Goal: Task Accomplishment & Management: Complete application form

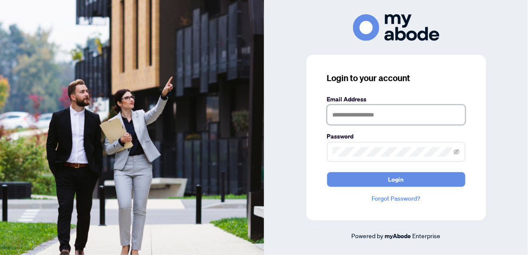
click at [383, 117] on input "text" at bounding box center [396, 115] width 138 height 20
type input "**********"
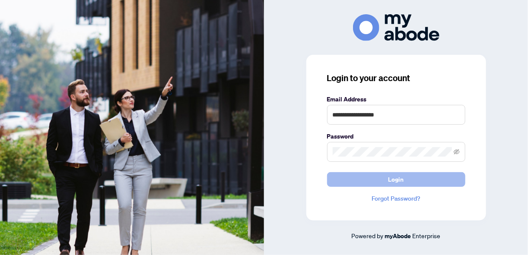
click at [397, 174] on span "Login" at bounding box center [396, 180] width 16 height 14
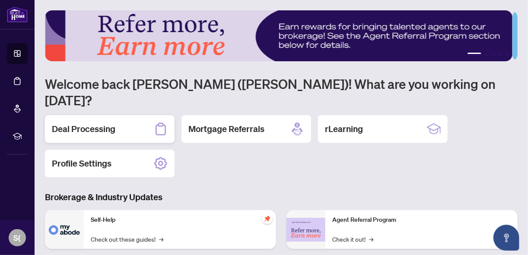
click at [86, 123] on h2 "Deal Processing" at bounding box center [83, 129] width 63 height 12
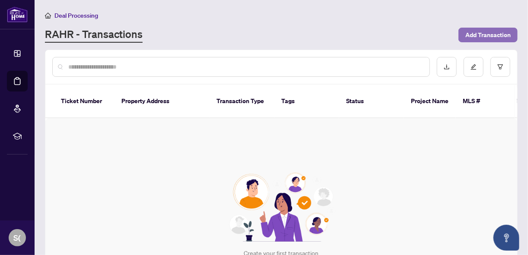
click at [482, 31] on span "Add Transaction" at bounding box center [487, 35] width 45 height 14
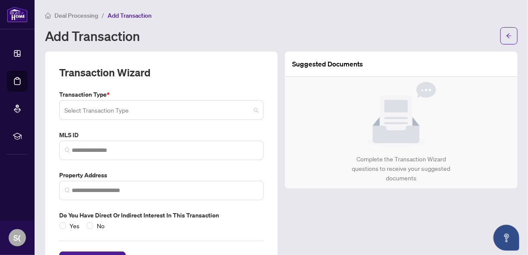
click at [252, 111] on span at bounding box center [161, 110] width 194 height 16
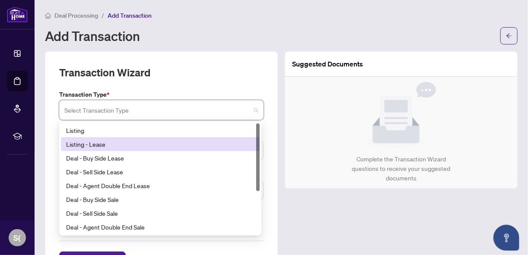
click at [215, 144] on div "Listing - Lease" at bounding box center [160, 145] width 188 height 10
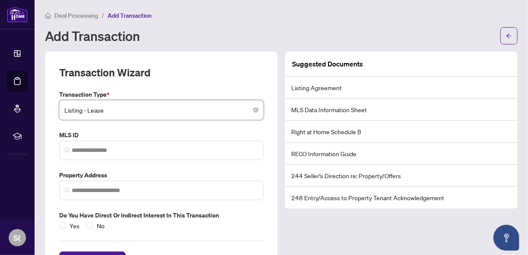
scroll to position [34, 0]
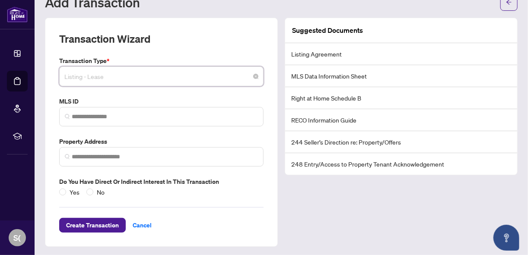
click at [257, 79] on div "Listing - Lease" at bounding box center [161, 77] width 204 height 20
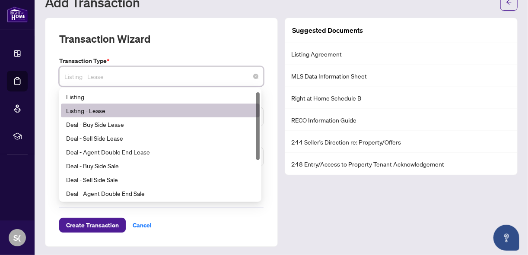
scroll to position [0, 0]
drag, startPoint x: 258, startPoint y: 111, endPoint x: 272, endPoint y: 106, distance: 15.3
click at [272, 106] on div "Transaction Wizard Transaction Type * Listing - Lease 13 14 15 Listing Listing …" at bounding box center [161, 132] width 233 height 229
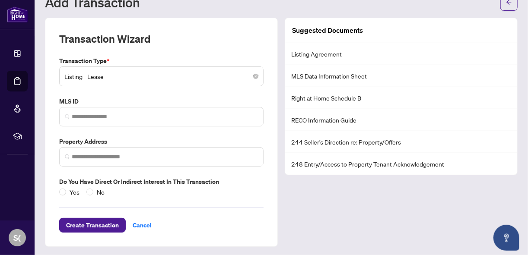
click at [293, 194] on div "Suggested Documents Listing Agreement MLS Data Information Sheet Right at Home …" at bounding box center [401, 132] width 240 height 229
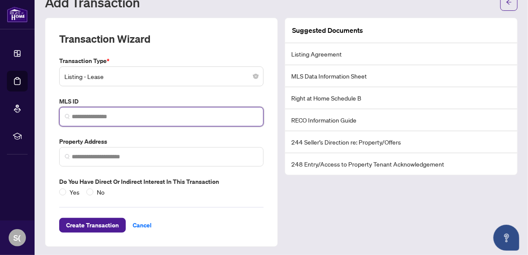
click at [205, 114] on input "search" at bounding box center [165, 116] width 186 height 9
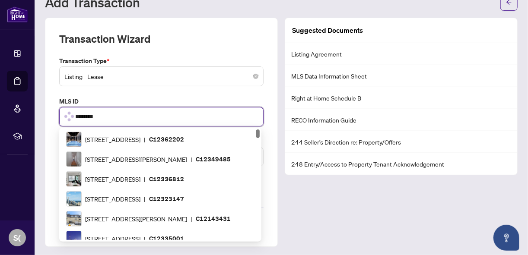
type input "*********"
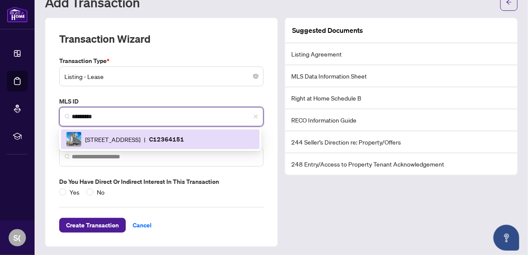
click at [183, 143] on div "1603 Eglinton Ave, Toronto, Ontario M6E 0A1, Canada | C12364151" at bounding box center [160, 140] width 188 height 16
type input "**********"
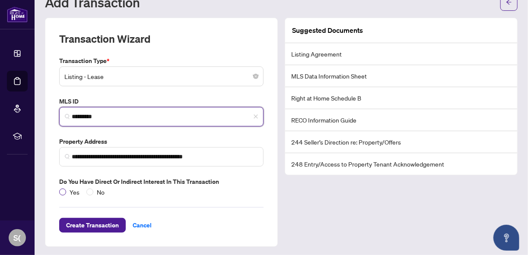
type input "*********"
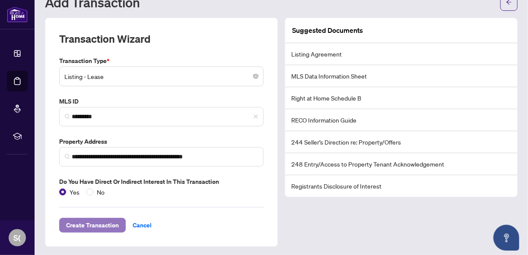
click at [104, 223] on span "Create Transaction" at bounding box center [92, 226] width 53 height 14
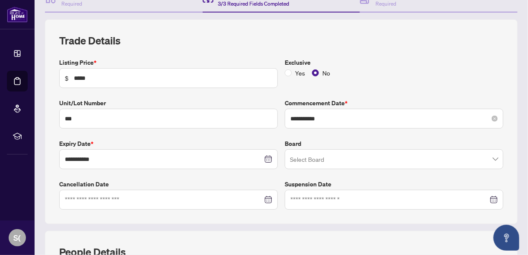
scroll to position [103, 0]
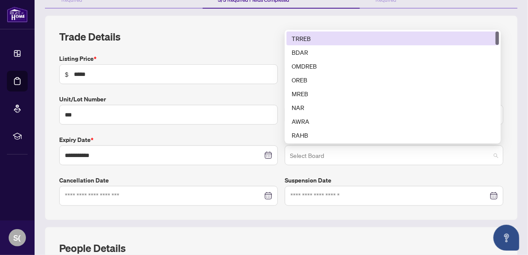
click at [488, 152] on span at bounding box center [394, 155] width 208 height 16
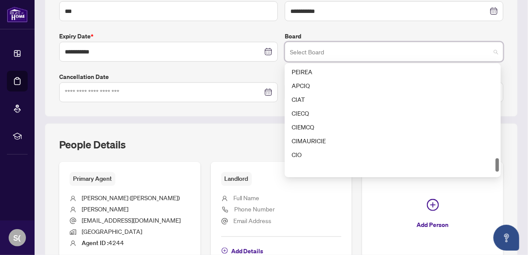
scroll to position [698, 0]
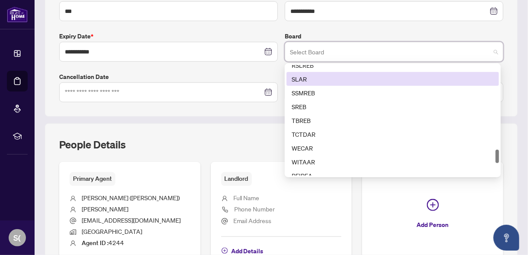
click at [507, 62] on div "**********" at bounding box center [281, 14] width 473 height 205
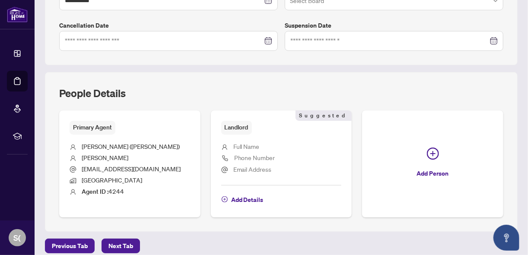
scroll to position [276, 0]
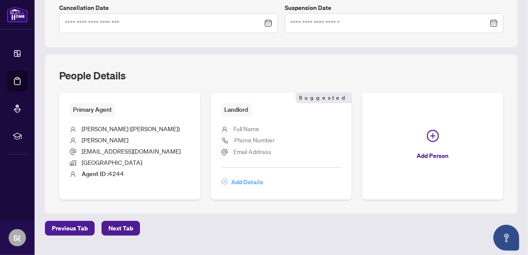
click at [248, 179] on span "Add Details" at bounding box center [247, 182] width 32 height 14
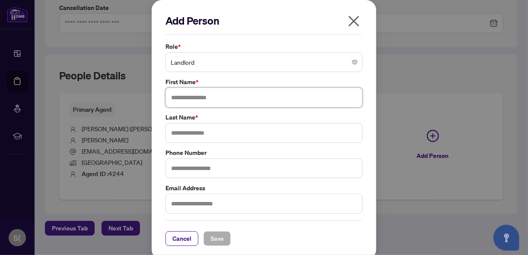
click at [270, 98] on input "text" at bounding box center [263, 98] width 197 height 20
type input "******"
click at [229, 129] on input "text" at bounding box center [263, 133] width 197 height 20
type input "*****"
click at [256, 166] on input "text" at bounding box center [263, 169] width 197 height 20
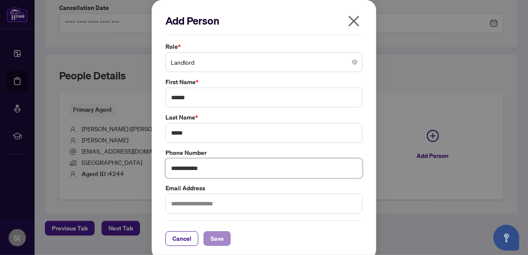
type input "**********"
click at [213, 235] on span "Save" at bounding box center [216, 239] width 13 height 14
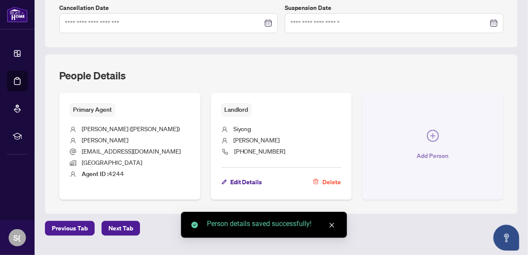
click at [427, 130] on icon "plus-circle" at bounding box center [433, 136] width 12 height 12
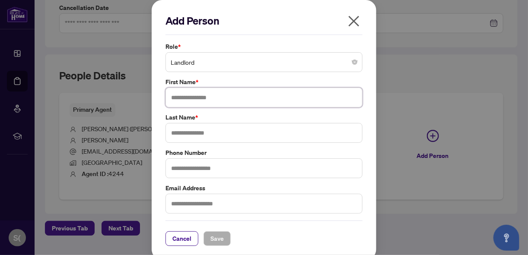
click at [225, 97] on input "text" at bounding box center [263, 98] width 197 height 20
type input "****"
click at [217, 140] on input "text" at bounding box center [263, 133] width 197 height 20
type input "***"
click at [210, 234] on span "Save" at bounding box center [216, 239] width 13 height 14
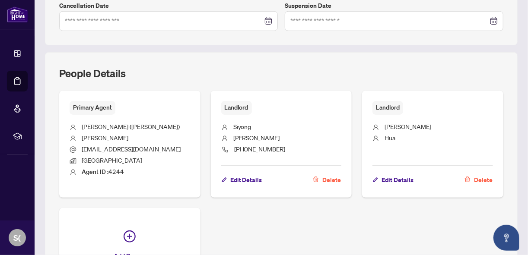
scroll to position [140, 0]
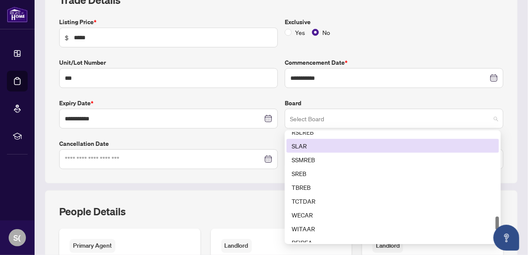
click at [492, 115] on span at bounding box center [394, 119] width 208 height 16
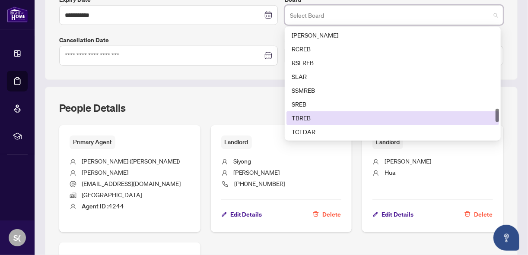
scroll to position [629, 0]
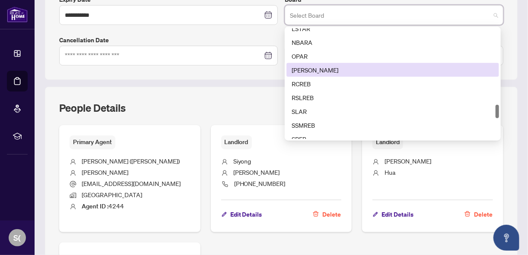
click at [346, 66] on div "OREA" at bounding box center [393, 70] width 202 height 10
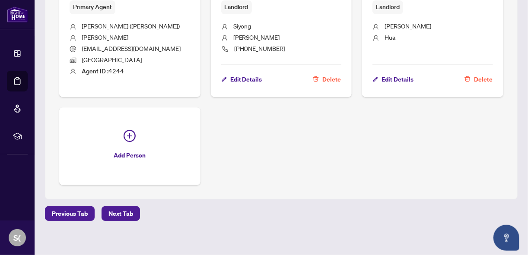
scroll to position [381, 0]
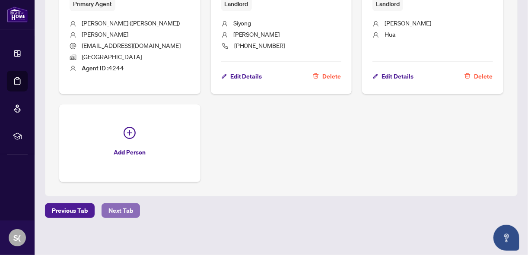
click at [115, 206] on span "Next Tab" at bounding box center [120, 211] width 25 height 14
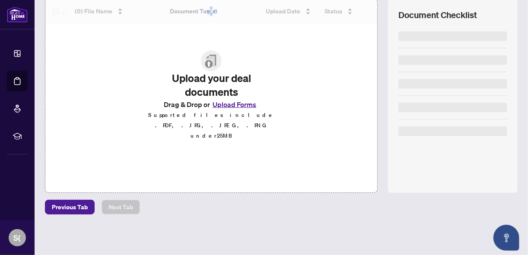
scroll to position [118, 0]
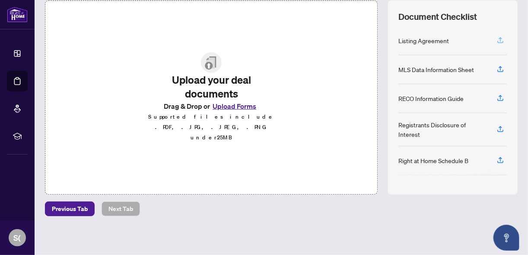
click at [496, 37] on icon "button" at bounding box center [500, 40] width 8 height 8
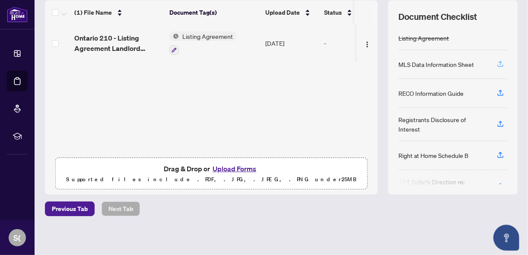
click at [498, 61] on icon "button" at bounding box center [499, 63] width 3 height 4
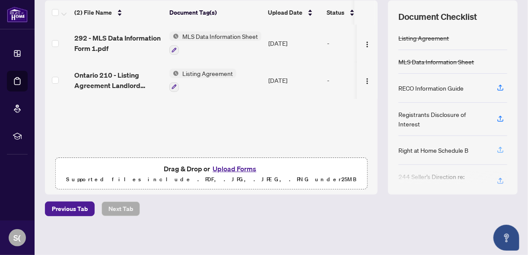
click at [496, 147] on icon "button" at bounding box center [500, 150] width 8 height 8
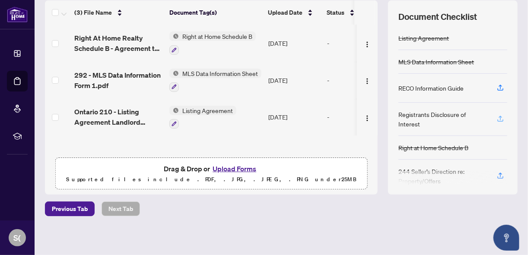
click at [498, 116] on icon "button" at bounding box center [499, 118] width 3 height 4
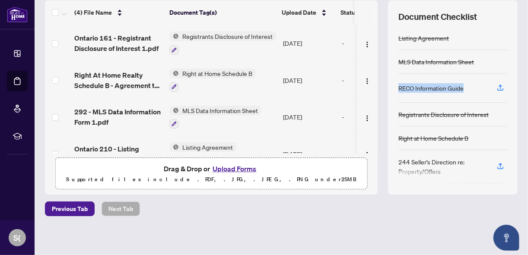
drag, startPoint x: 394, startPoint y: 86, endPoint x: 461, endPoint y: 80, distance: 67.3
click at [461, 80] on div "RECO Information Guide" at bounding box center [452, 88] width 109 height 29
copy div "RECO Information Guide"
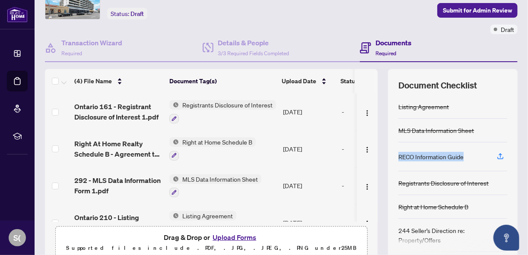
scroll to position [49, 0]
click at [406, 185] on div "Registrants Disclosure of Interest" at bounding box center [443, 184] width 90 height 10
click at [388, 43] on h4 "Documents" at bounding box center [393, 43] width 36 height 10
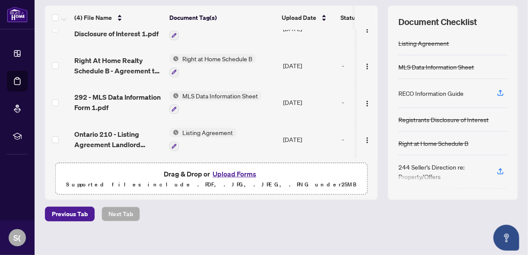
scroll to position [118, 0]
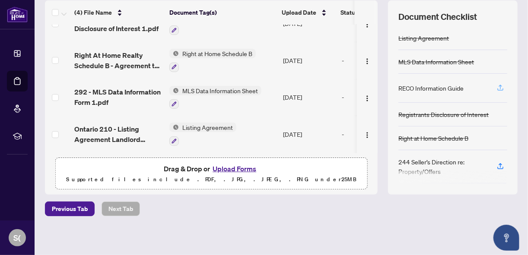
click at [497, 85] on icon "button" at bounding box center [500, 88] width 8 height 8
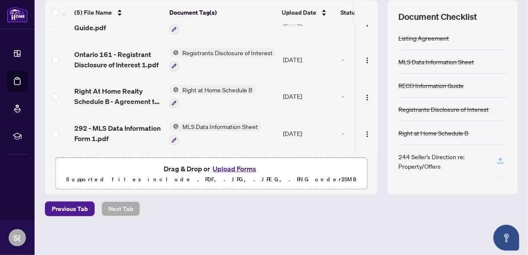
click at [496, 157] on icon "button" at bounding box center [500, 161] width 8 height 8
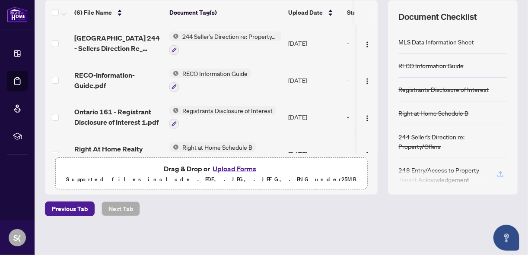
click at [496, 171] on icon "button" at bounding box center [500, 175] width 8 height 8
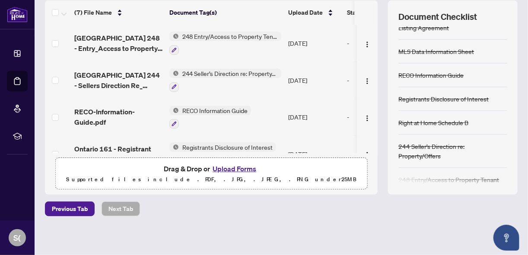
scroll to position [20, 0]
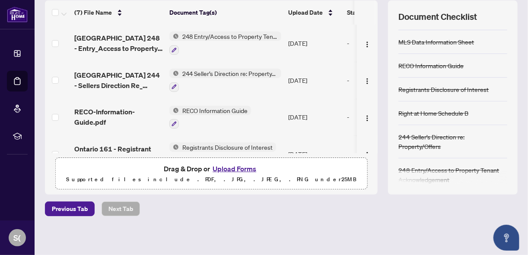
click at [182, 226] on div "Deal Processing / View Transaction Transaction saved a few seconds ago Ticket #…" at bounding box center [280, 69] width 479 height 354
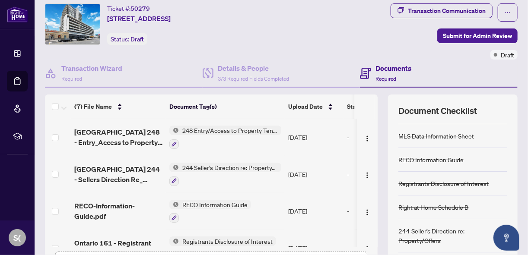
scroll to position [19, 0]
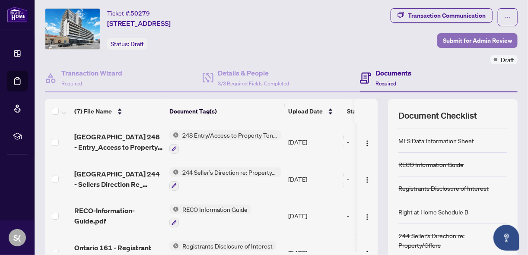
click at [451, 36] on span "Submit for Admin Review" at bounding box center [477, 41] width 69 height 14
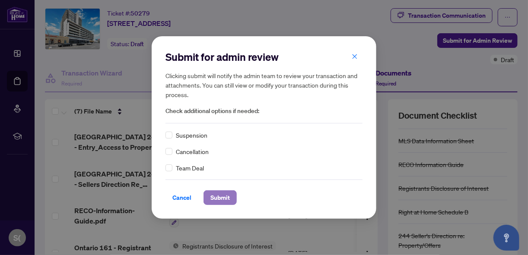
click at [225, 197] on button "Submit" at bounding box center [219, 197] width 33 height 15
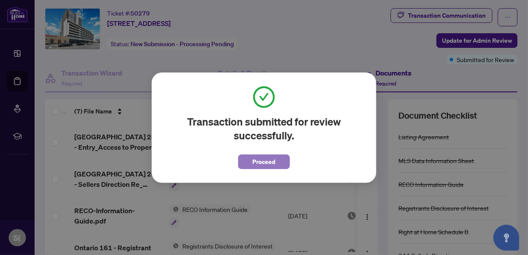
click at [265, 162] on span "Proceed" at bounding box center [264, 162] width 23 height 14
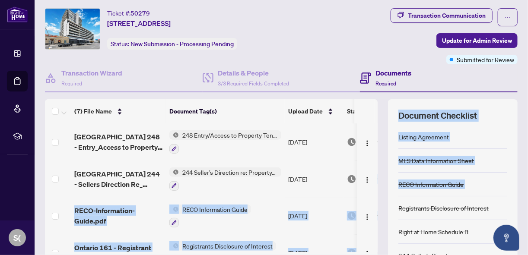
drag, startPoint x: 372, startPoint y: 171, endPoint x: 381, endPoint y: 206, distance: 36.0
click at [381, 206] on div "(7) File Name Document Tag(s) Upload Date Status Ontario 248 - Entry_Access to …" at bounding box center [281, 196] width 473 height 194
drag, startPoint x: 381, startPoint y: 206, endPoint x: 368, endPoint y: 185, distance: 25.0
click at [368, 185] on td at bounding box center [367, 179] width 21 height 37
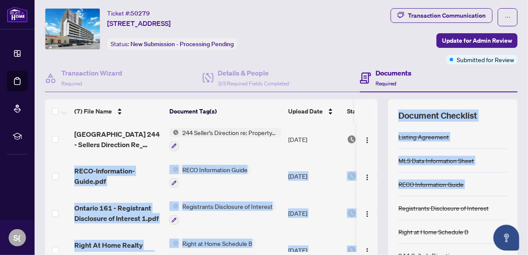
scroll to position [0, 0]
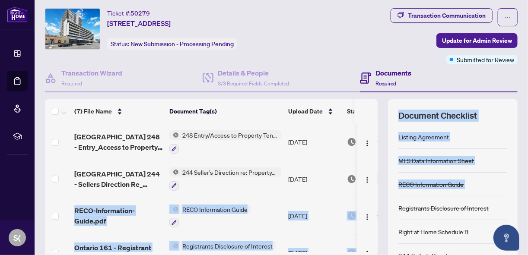
click at [375, 205] on div "(7) File Name Document Tag(s) Upload Date Status Ontario 248 - Entry_Access to …" at bounding box center [281, 196] width 473 height 194
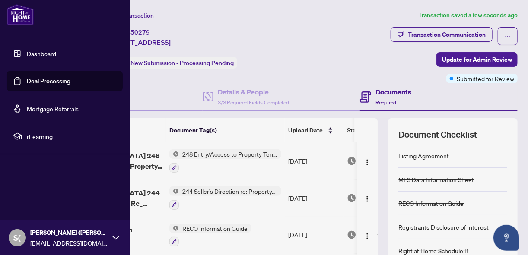
click at [113, 238] on icon at bounding box center [115, 238] width 7 height 7
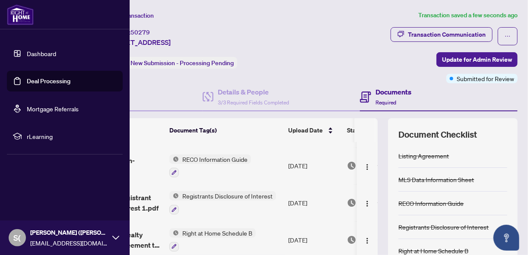
click at [111, 241] on div "S( Siyong (Henry) Zheng z_henry@hotmail.com" at bounding box center [65, 238] width 130 height 35
click at [28, 187] on span "Logout" at bounding box center [34, 187] width 19 height 14
